Goal: Task Accomplishment & Management: Manage account settings

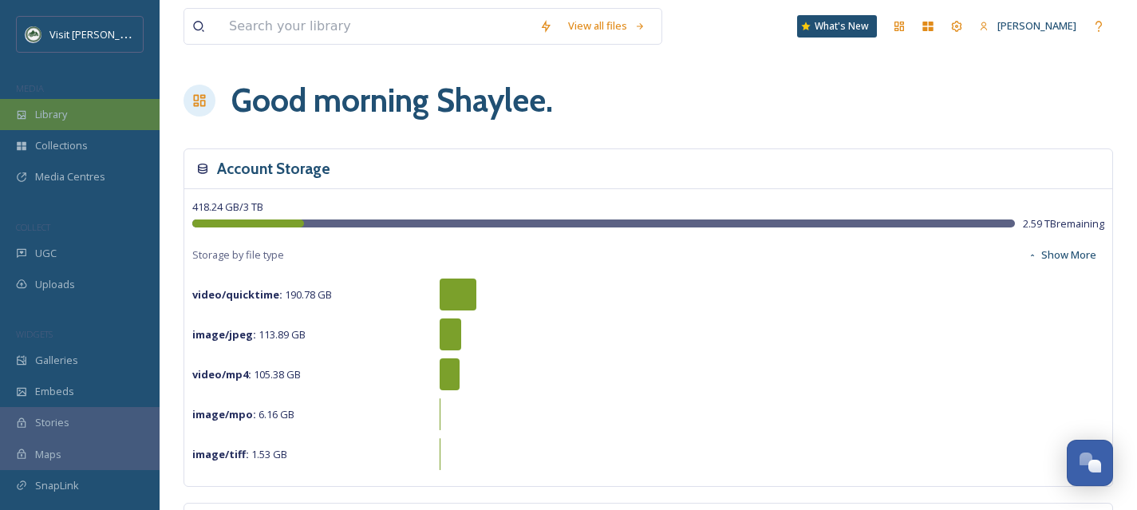
click at [73, 116] on div "Library" at bounding box center [80, 114] width 160 height 31
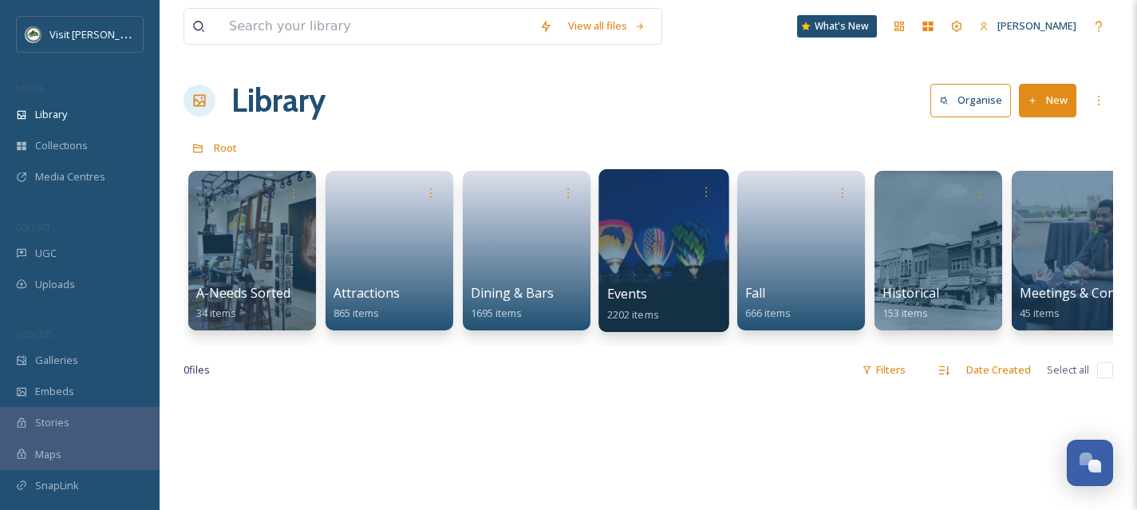
click at [642, 272] on div at bounding box center [663, 250] width 130 height 163
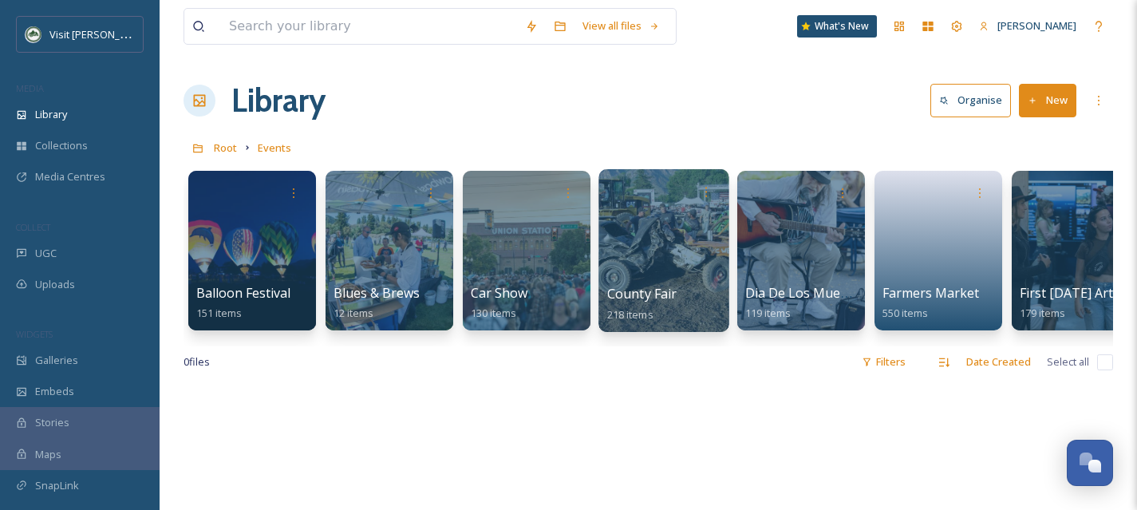
click at [643, 252] on div at bounding box center [663, 250] width 130 height 163
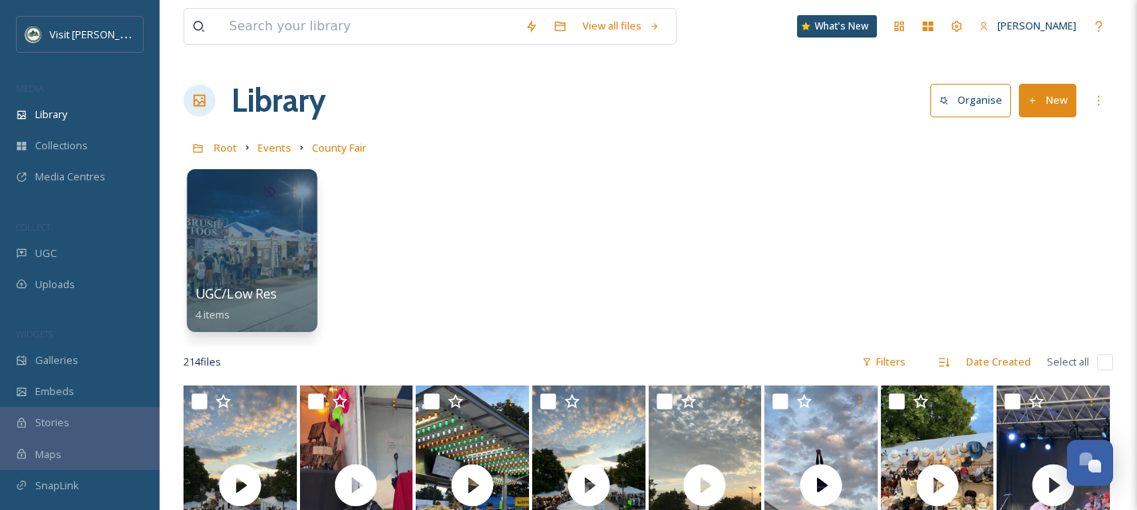
click at [249, 257] on div at bounding box center [252, 250] width 130 height 163
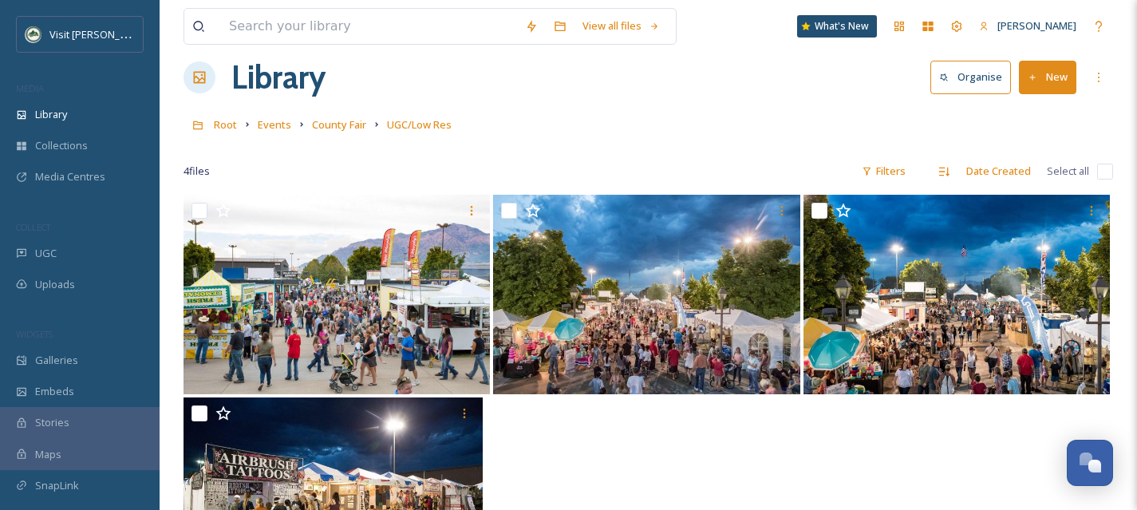
scroll to position [22, 0]
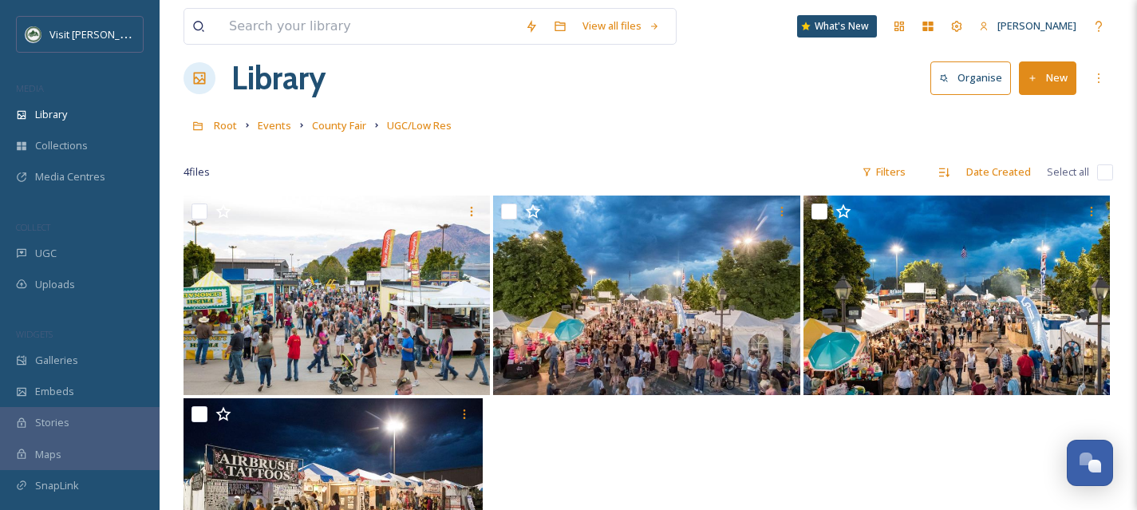
click at [328, 126] on span "County Fair" at bounding box center [339, 125] width 54 height 14
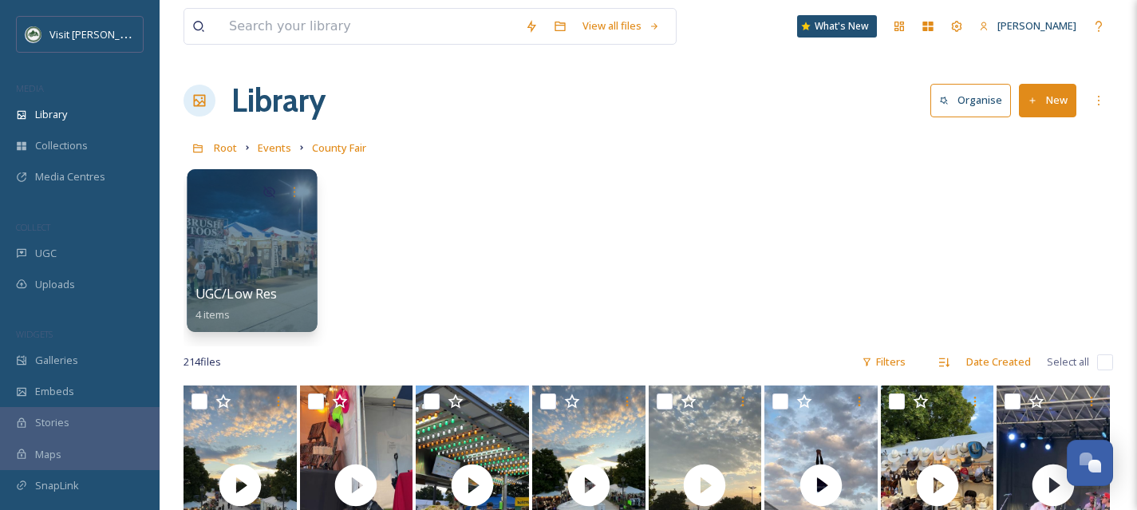
click at [266, 255] on div at bounding box center [252, 250] width 130 height 163
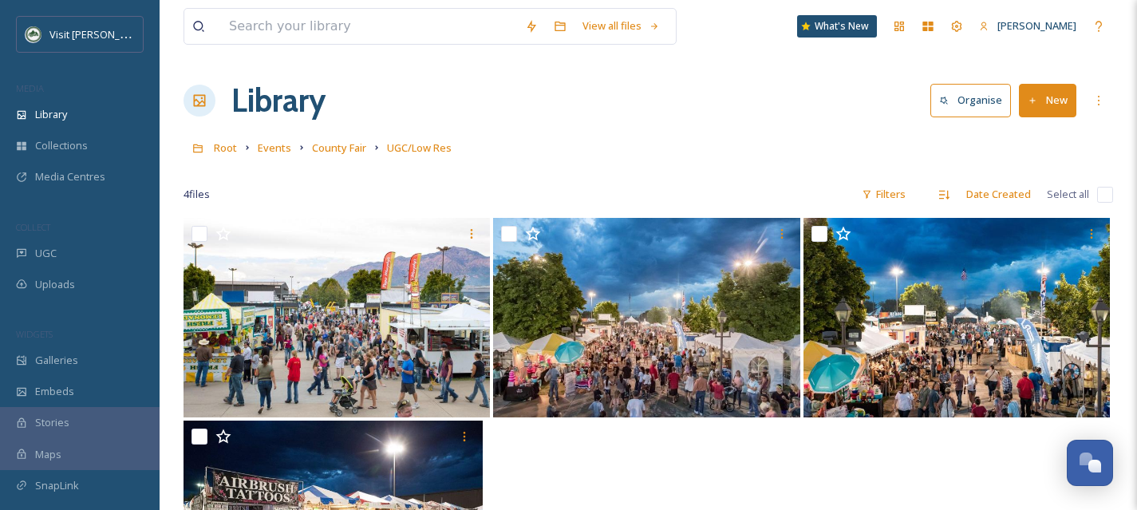
click at [1106, 192] on input "checkbox" at bounding box center [1105, 195] width 16 height 16
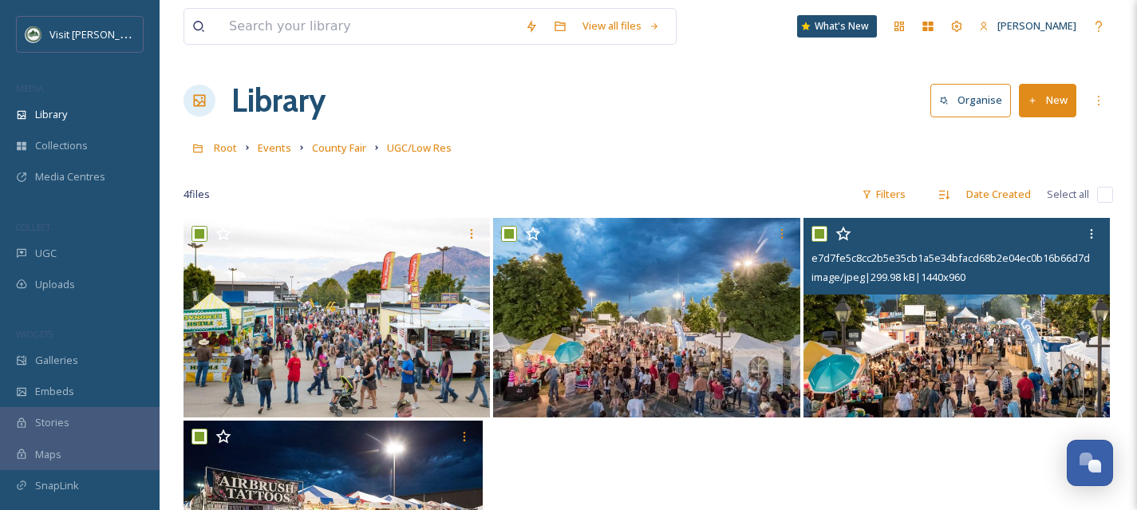
checkbox input "true"
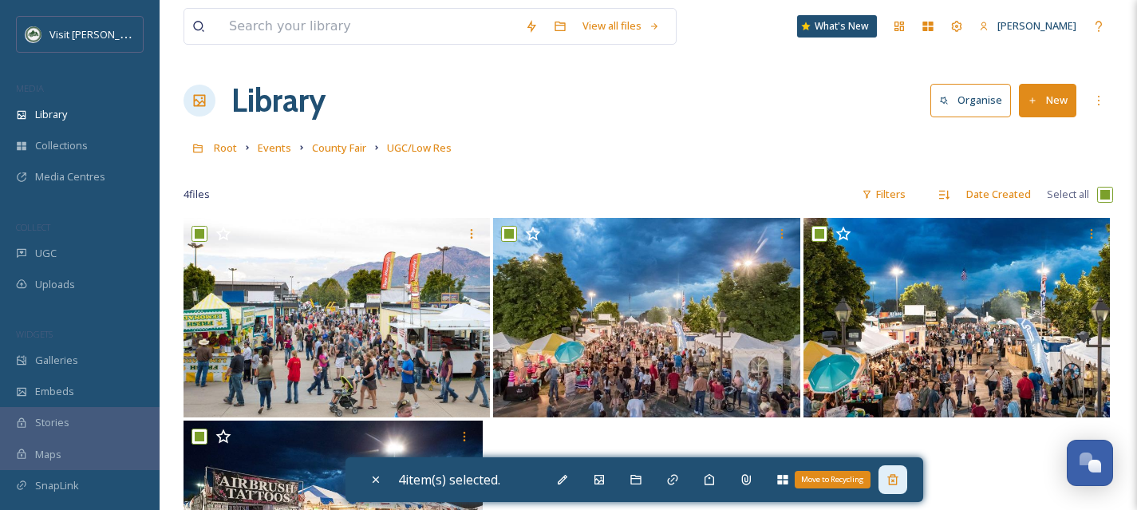
click at [900, 487] on div "Move to Recycling" at bounding box center [892, 479] width 29 height 29
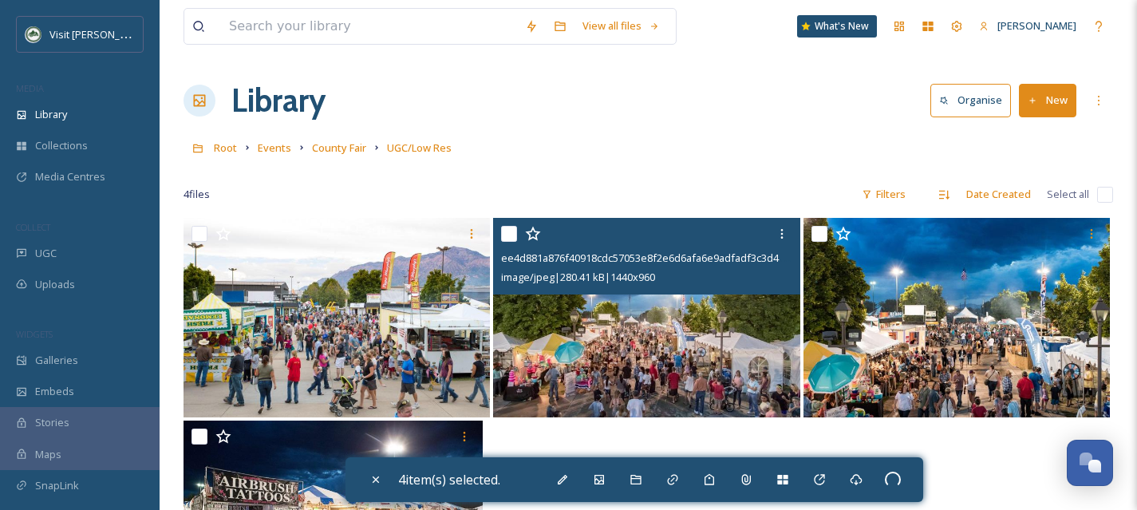
checkbox input "false"
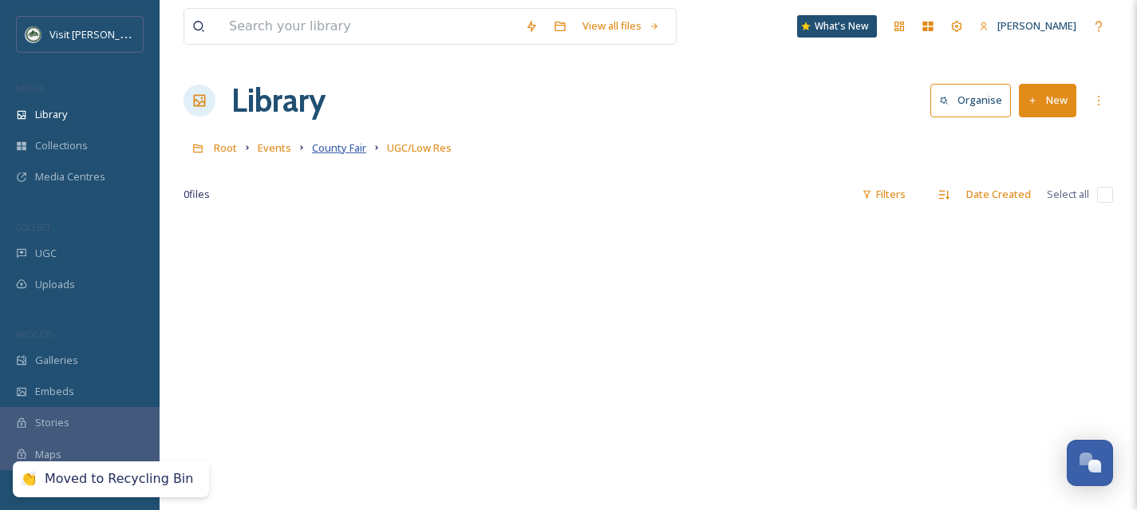
click at [337, 152] on span "County Fair" at bounding box center [339, 147] width 54 height 14
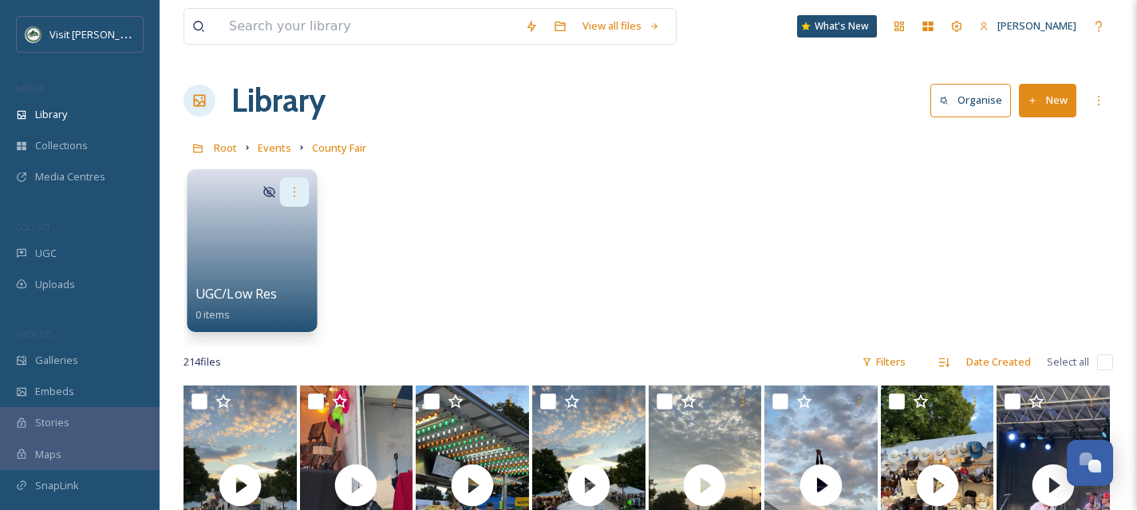
click at [294, 193] on icon at bounding box center [294, 191] width 13 height 13
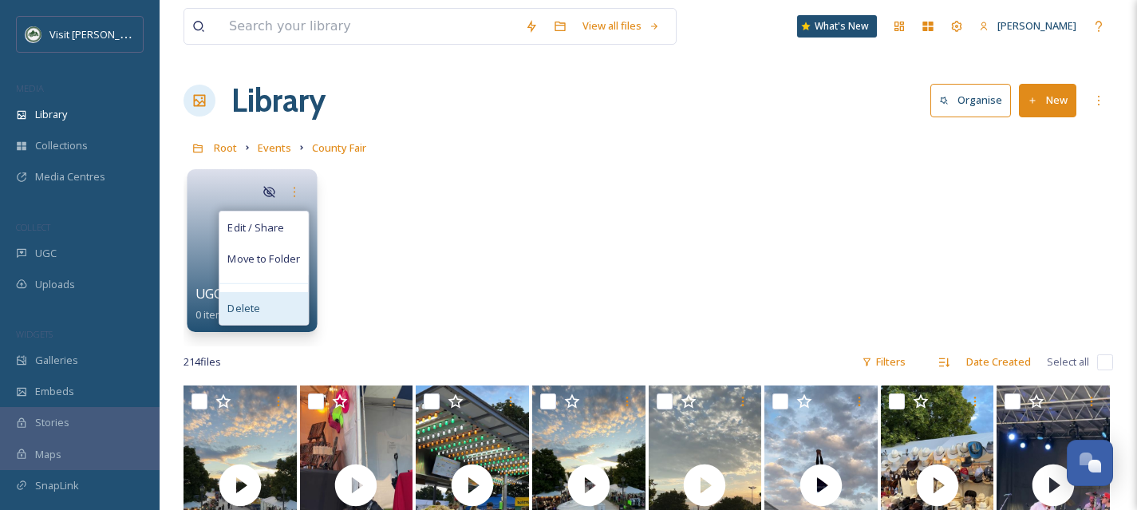
click at [247, 314] on span "Delete" at bounding box center [243, 309] width 33 height 16
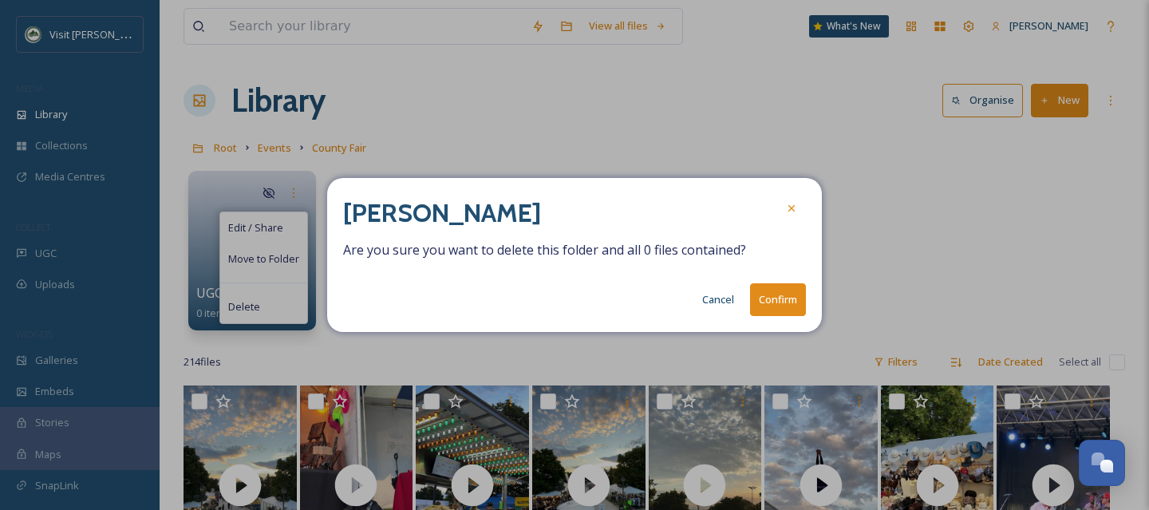
click at [787, 294] on button "Confirm" at bounding box center [778, 299] width 56 height 33
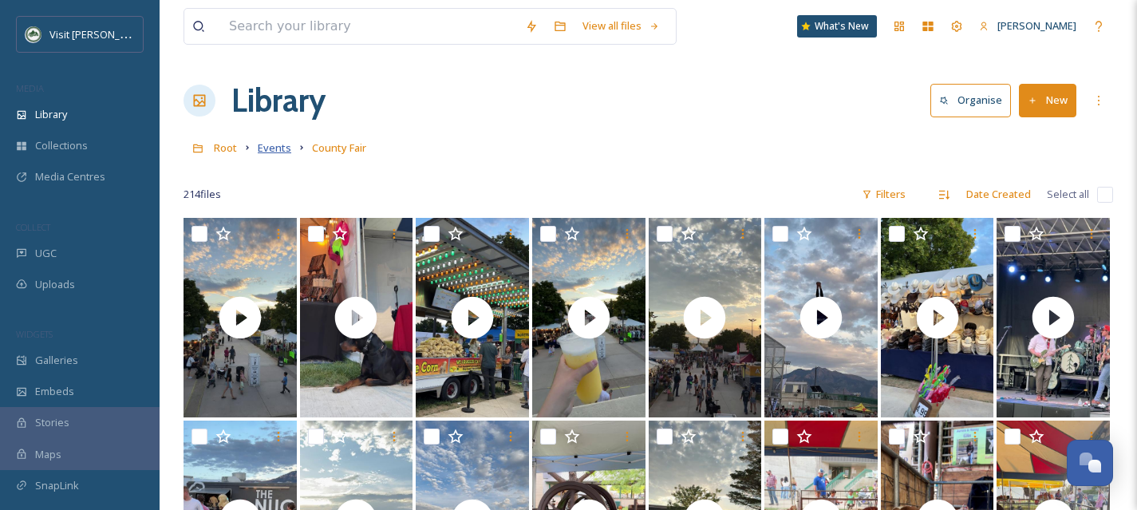
click at [261, 150] on span "Events" at bounding box center [275, 147] width 34 height 14
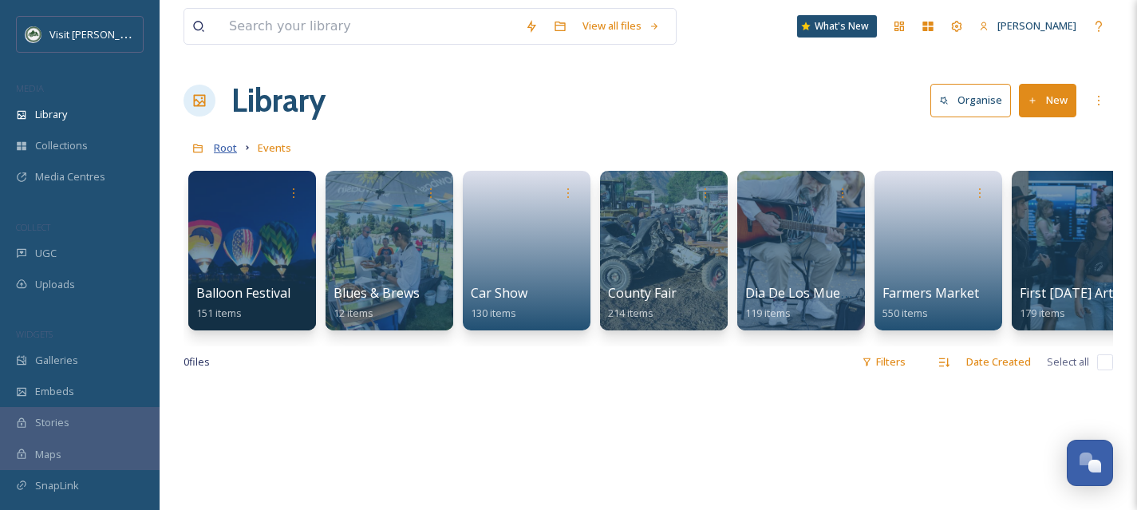
click at [219, 148] on span "Root" at bounding box center [225, 147] width 23 height 14
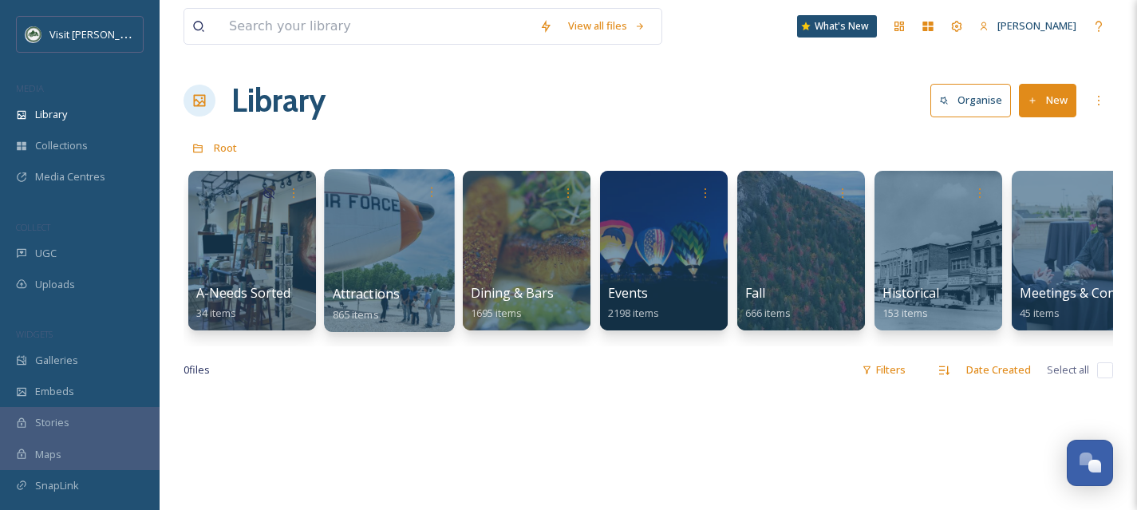
click at [375, 267] on div at bounding box center [389, 250] width 130 height 163
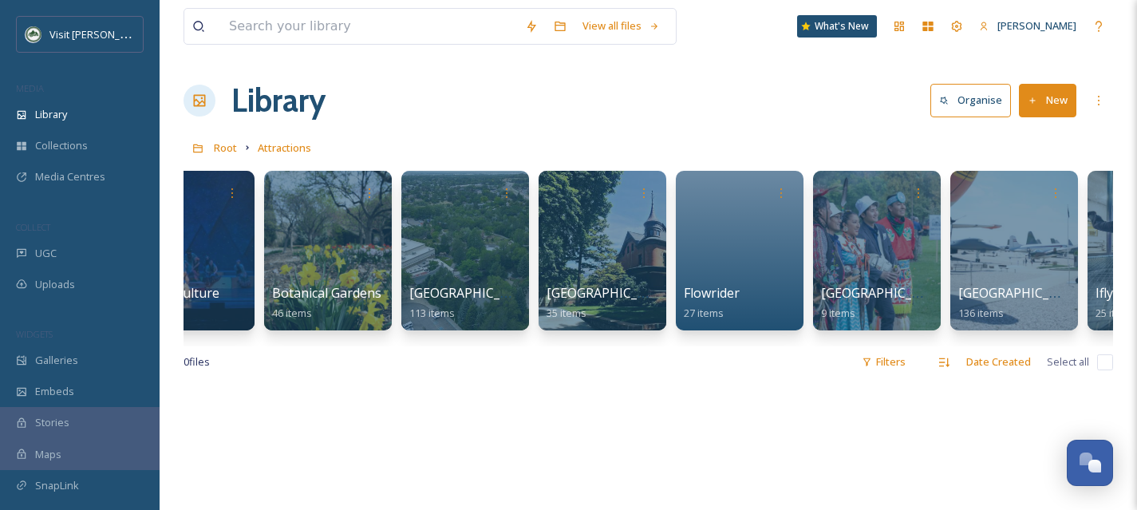
scroll to position [0, 103]
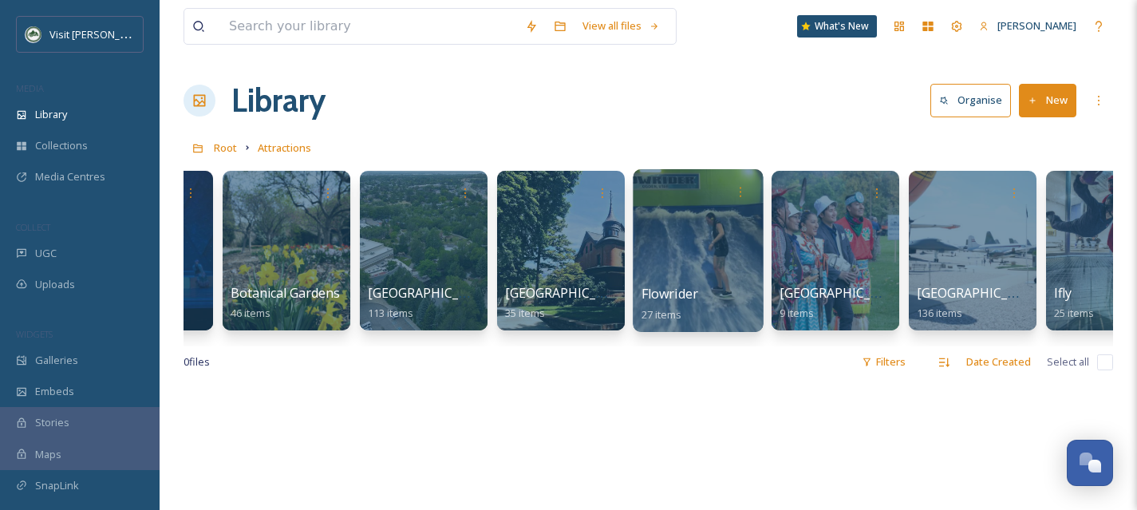
click at [692, 241] on div at bounding box center [698, 250] width 130 height 163
